Goal: Navigation & Orientation: Find specific page/section

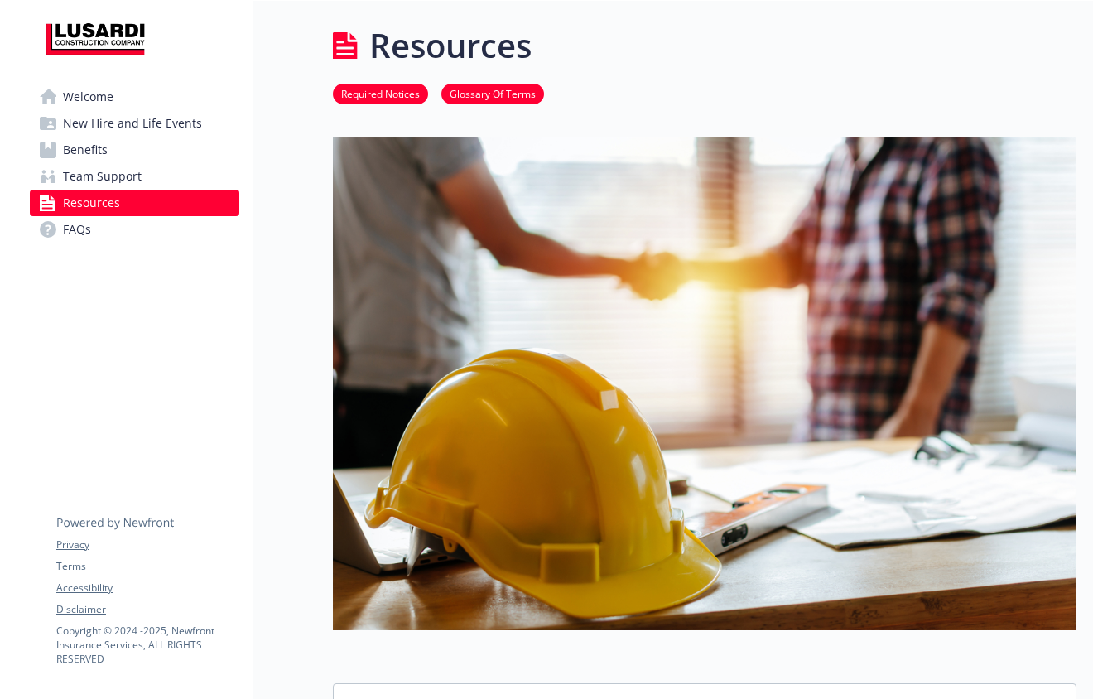
scroll to position [1328, 0]
